Goal: Transaction & Acquisition: Purchase product/service

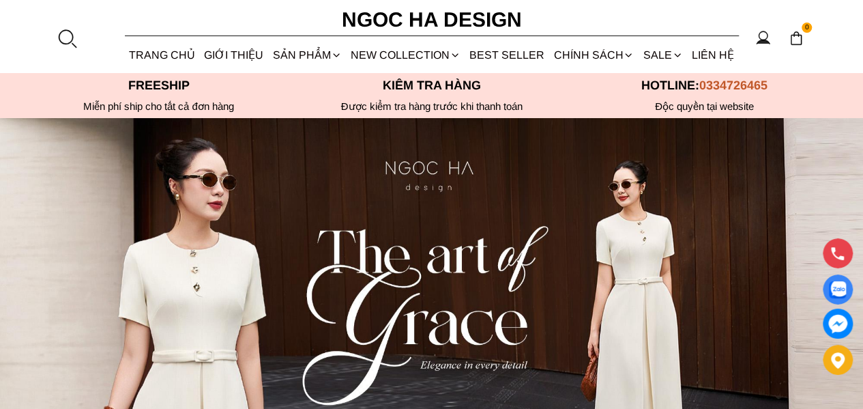
click at [64, 43] on div at bounding box center [67, 38] width 20 height 20
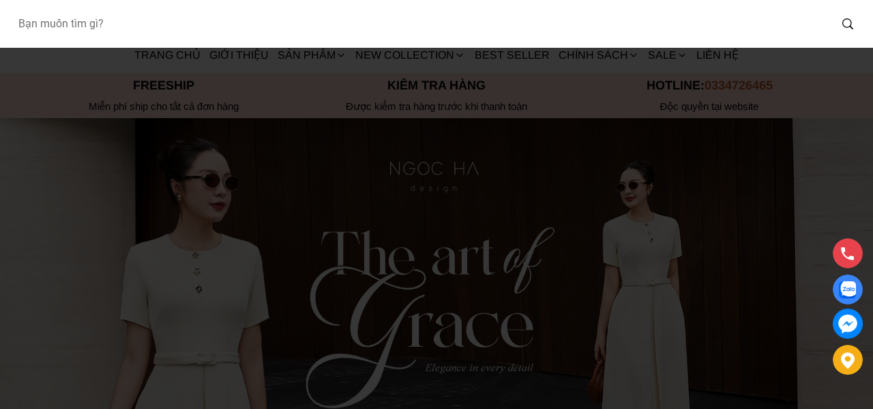
click at [81, 25] on input "Input search Bạn muốn tìm gì?" at bounding box center [418, 23] width 823 height 31
type input "d975"
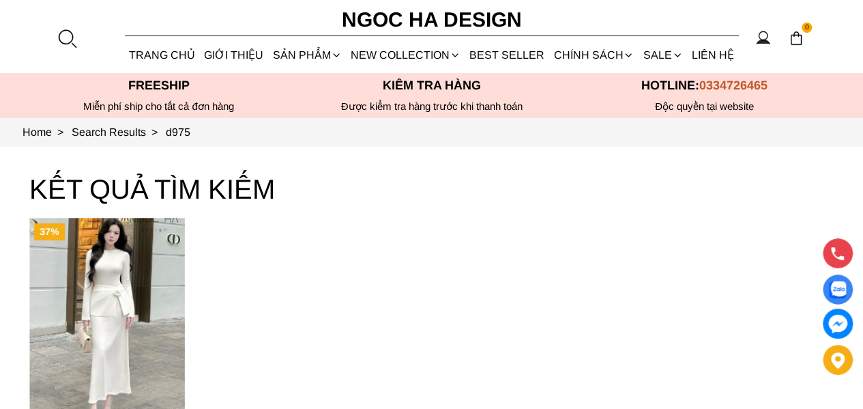
scroll to position [68, 0]
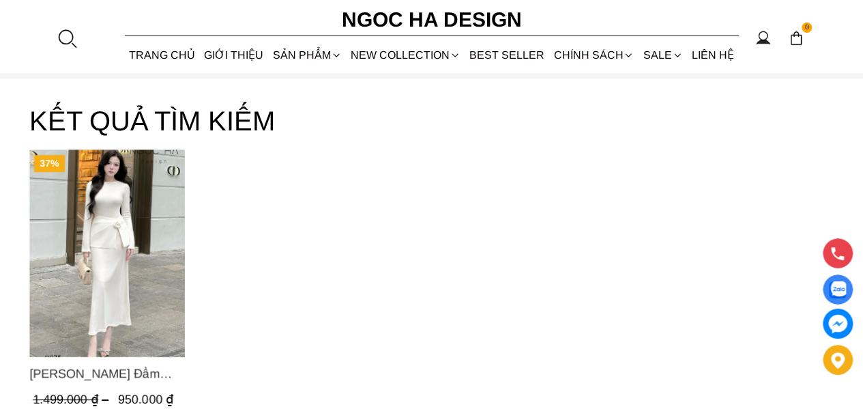
click at [108, 216] on img "Product image - Lisa Dress_ Đầm Thun Ôm Kết Hợp Chân Váy Choàng Hông D975" at bounding box center [107, 252] width 156 height 207
